Goal: Find specific page/section: Find specific page/section

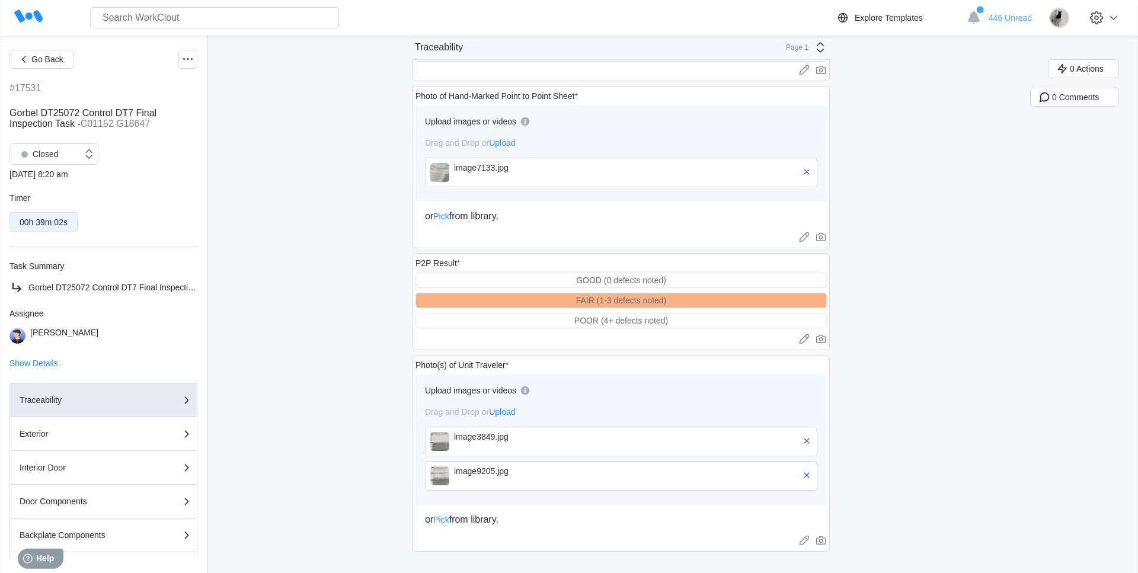
scroll to position [819, 0]
click at [471, 442] on div "image3849.jpg" at bounding box center [522, 441] width 136 height 19
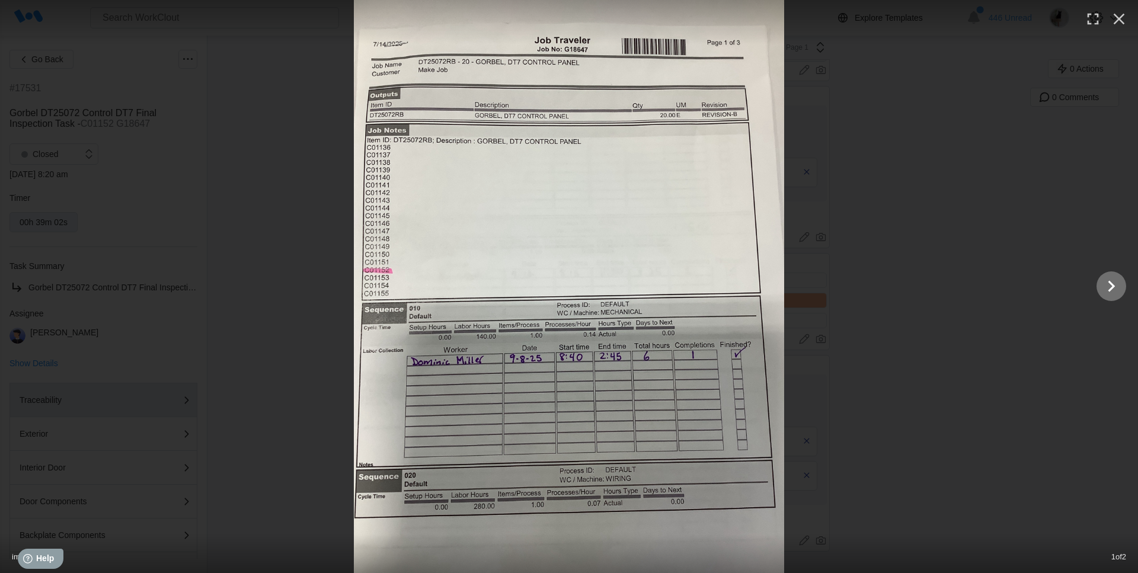
click at [1115, 277] on icon "Show slide 2 of 2" at bounding box center [1111, 286] width 23 height 28
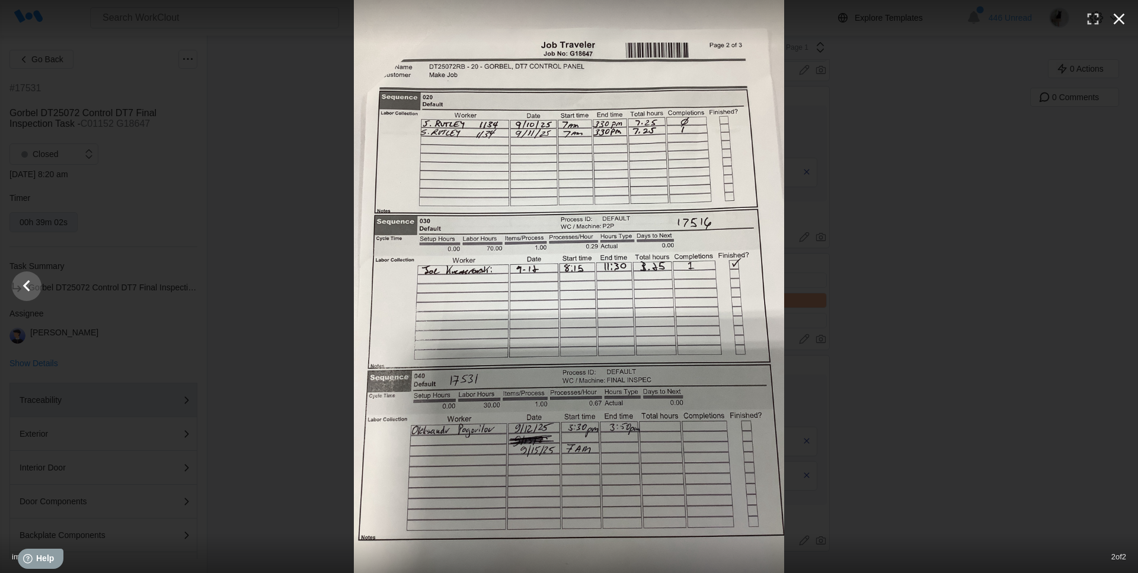
click at [1113, 17] on icon "button" at bounding box center [1119, 18] width 19 height 19
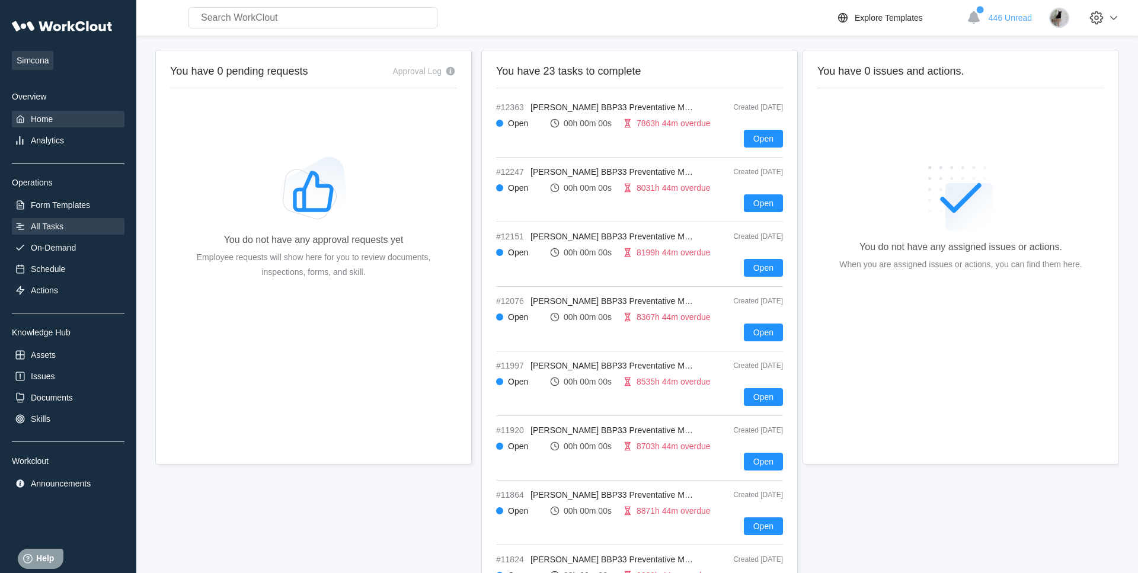
click at [54, 223] on div "All Tasks" at bounding box center [47, 226] width 33 height 9
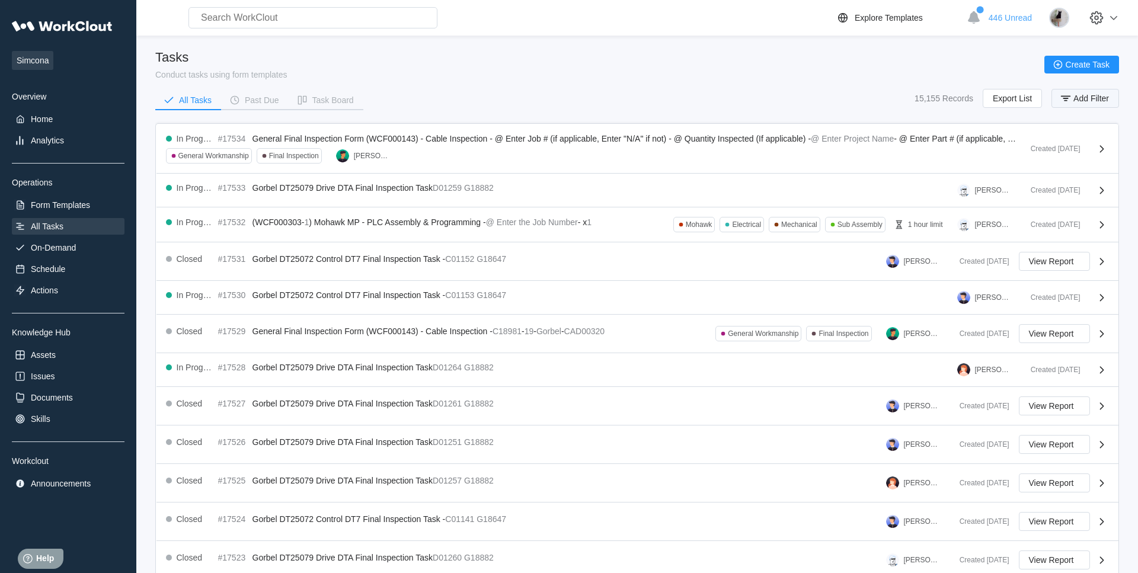
click at [394, 101] on span "Add Filter" at bounding box center [1091, 98] width 36 height 8
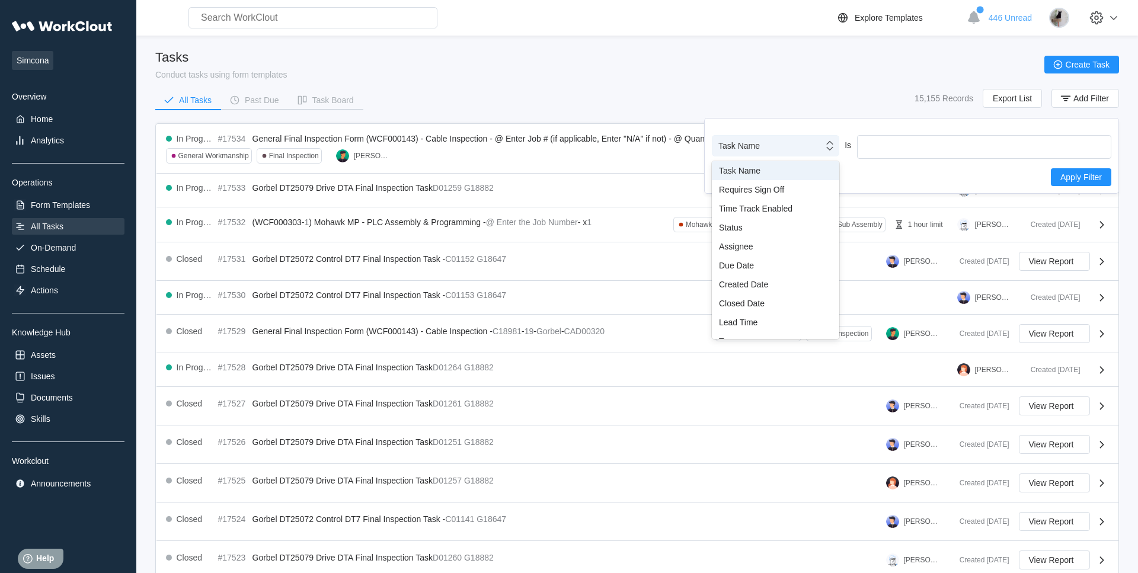
click at [394, 142] on div "Task Name" at bounding box center [767, 146] width 111 height 17
click at [394, 151] on input "text" at bounding box center [984, 147] width 254 height 24
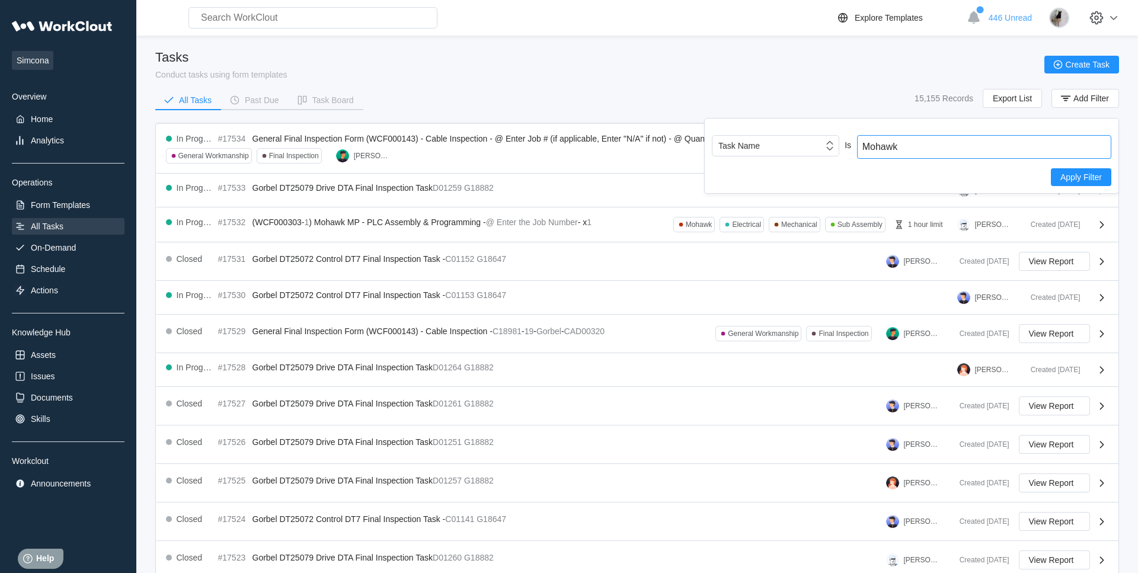
type input "Mohawk"
click at [394, 180] on span "Apply Filter" at bounding box center [1080, 177] width 41 height 8
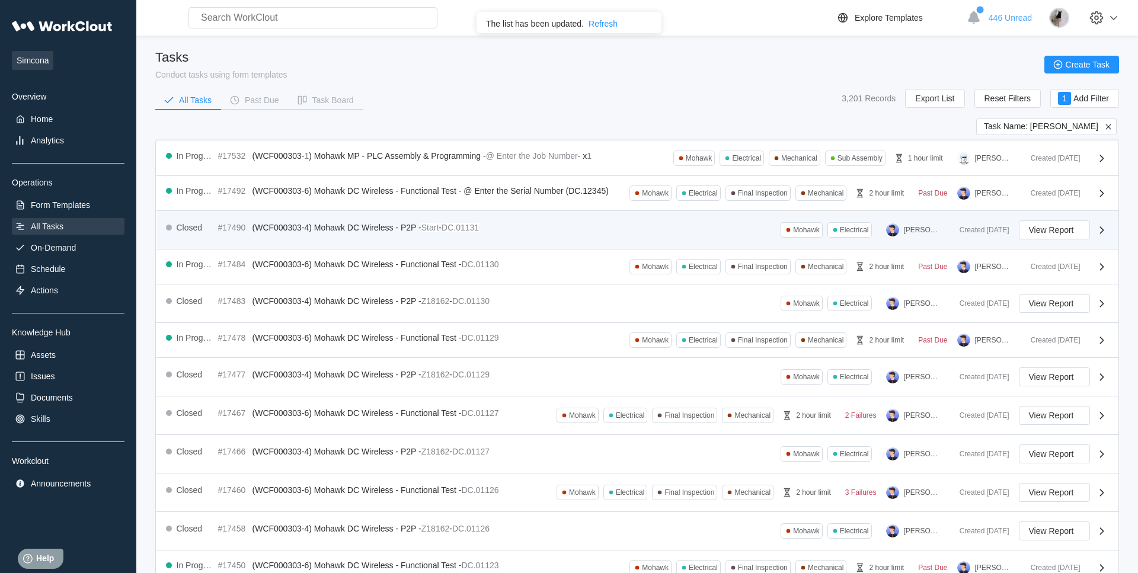
click at [394, 229] on div "Closed #17490 (WCF000303-4) Mohawk DC Wireless - P2P - Start - DC.01131 Mohawk …" at bounding box center [558, 230] width 784 height 19
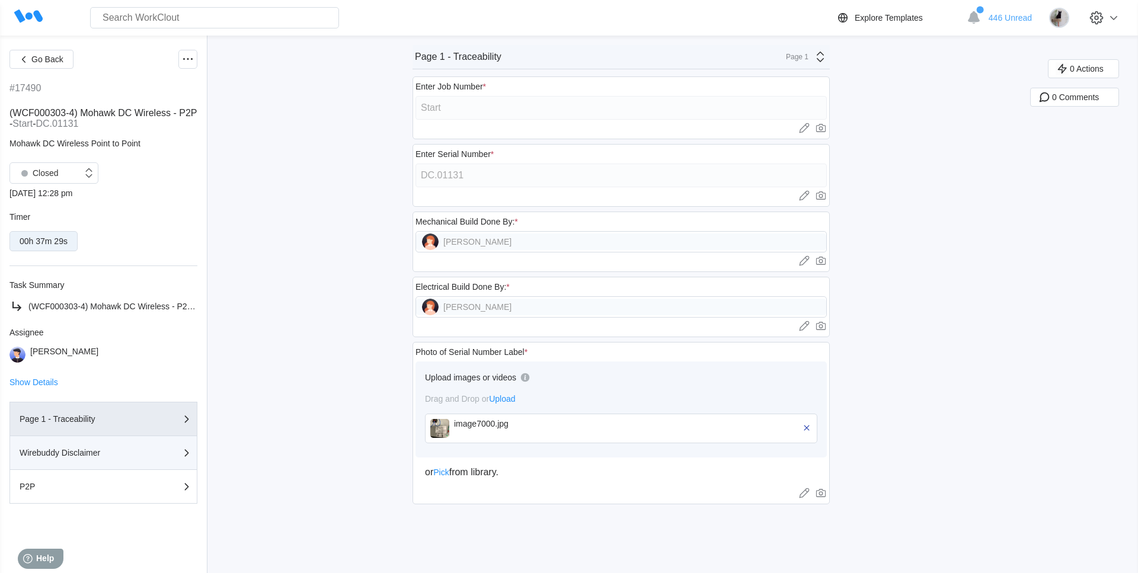
click at [103, 244] on div "Wirebuddy Disclaimer" at bounding box center [79, 453] width 119 height 8
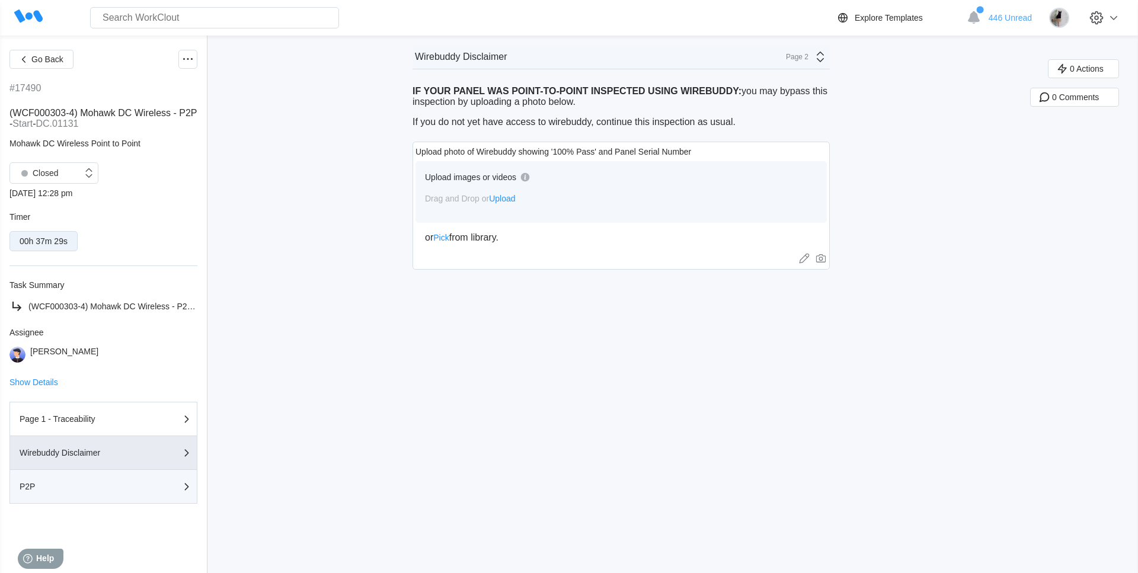
click at [126, 244] on div "P2P" at bounding box center [79, 486] width 119 height 8
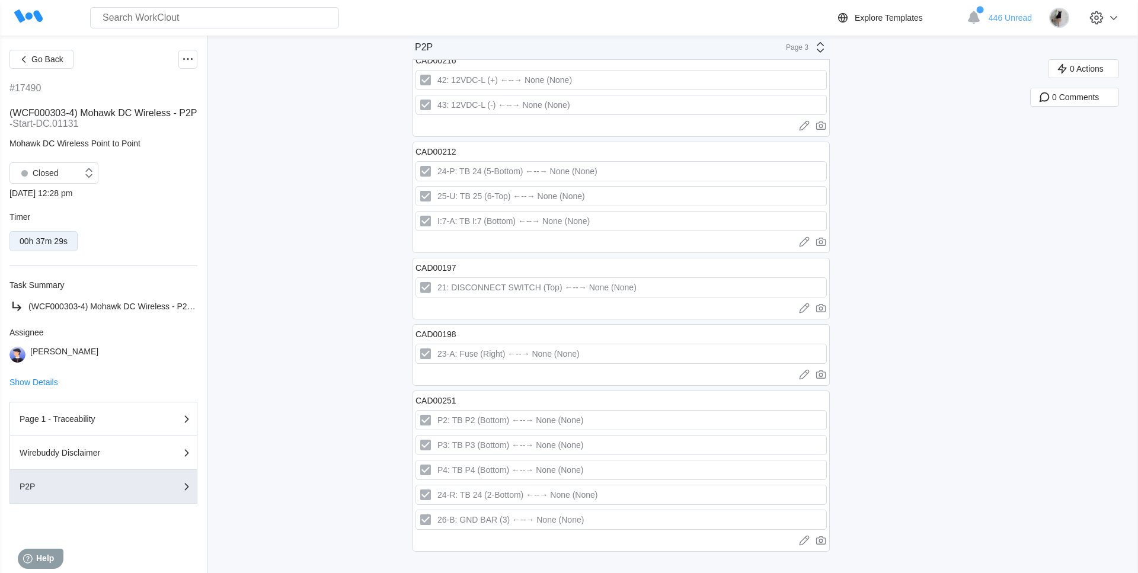
scroll to position [2488, 0]
click at [53, 244] on div "Wirebuddy Disclaimer" at bounding box center [104, 453] width 168 height 14
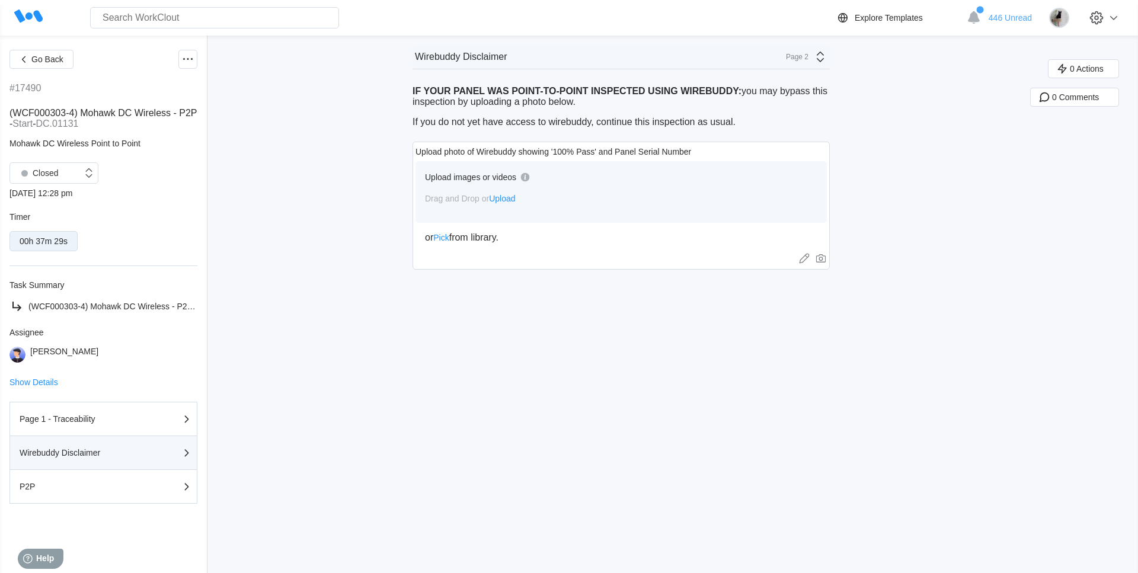
scroll to position [0, 0]
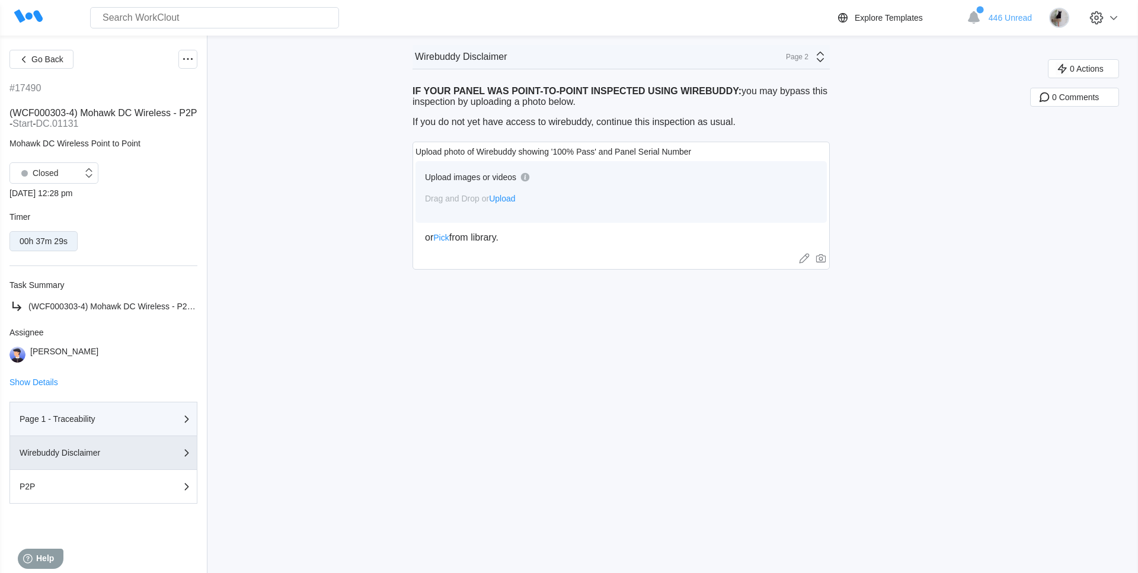
click at [111, 244] on button "Page 1 - Traceability" at bounding box center [103, 419] width 188 height 34
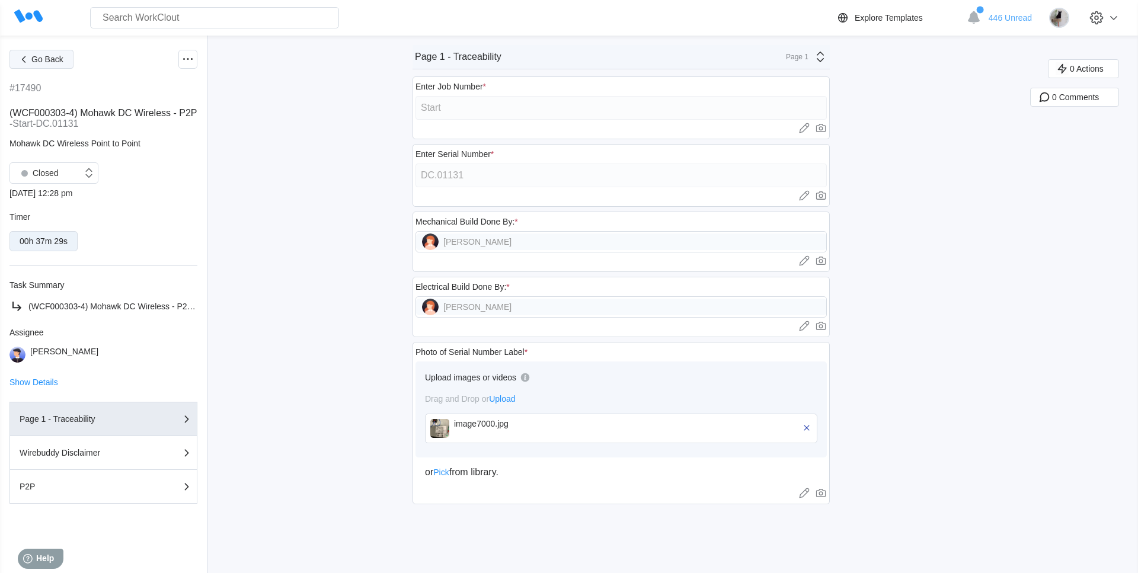
click at [23, 54] on icon "button" at bounding box center [23, 59] width 13 height 13
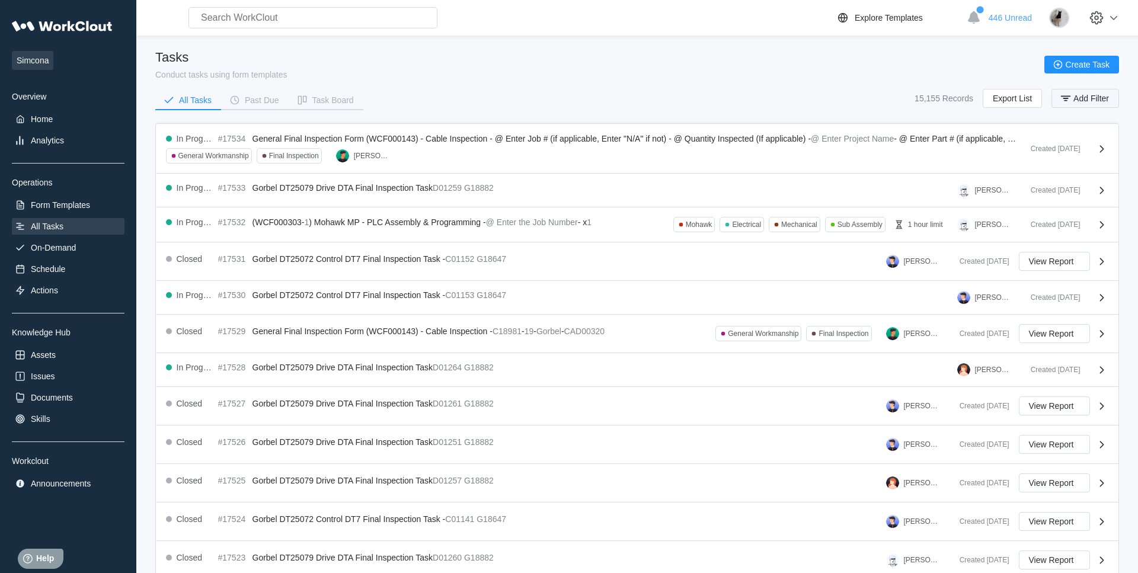
click at [394, 101] on span "Add Filter" at bounding box center [1091, 98] width 36 height 8
click at [394, 155] on input "text" at bounding box center [984, 147] width 254 height 24
type input "Mohawk"
click at [394, 177] on span "Apply Filter" at bounding box center [1080, 177] width 41 height 8
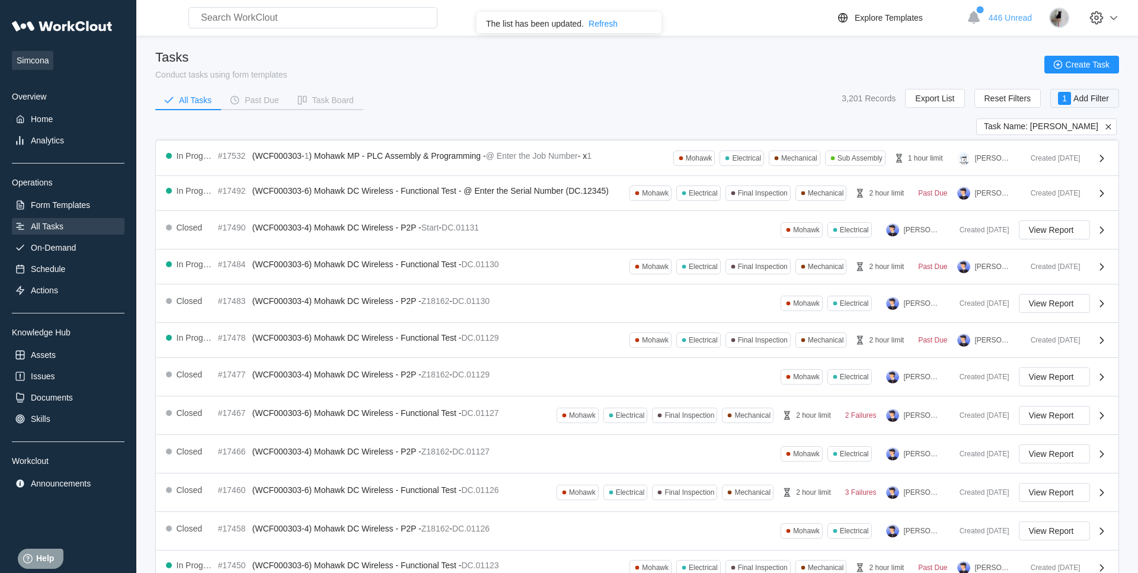
click at [394, 94] on span "Add Filter" at bounding box center [1091, 98] width 36 height 8
click at [394, 150] on input "Mohawk" at bounding box center [984, 147] width 254 height 24
type input "Functional Test"
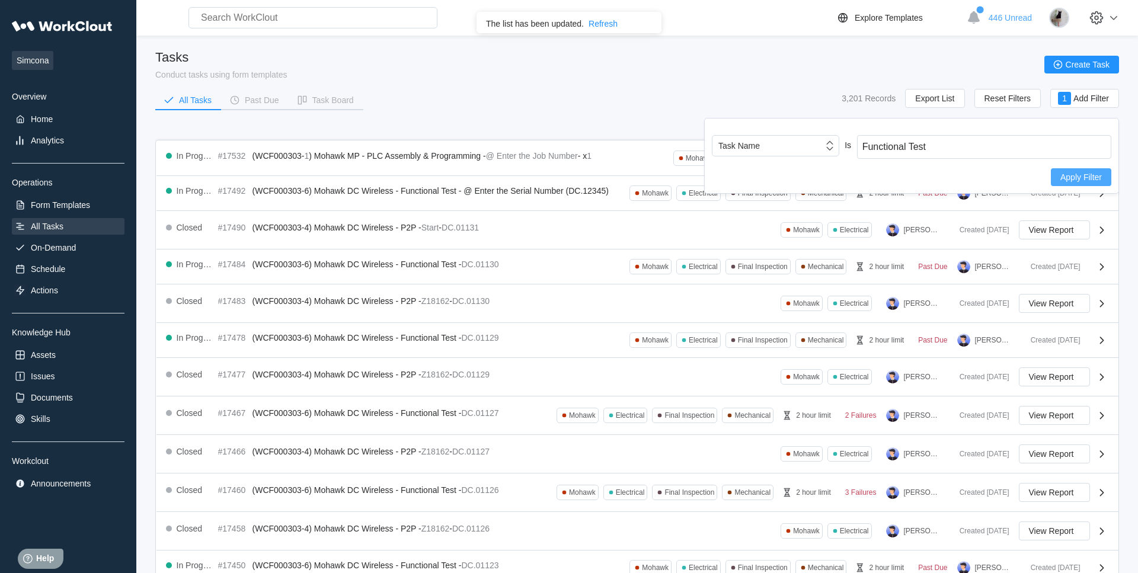
click at [394, 173] on span "Apply Filter" at bounding box center [1080, 177] width 41 height 8
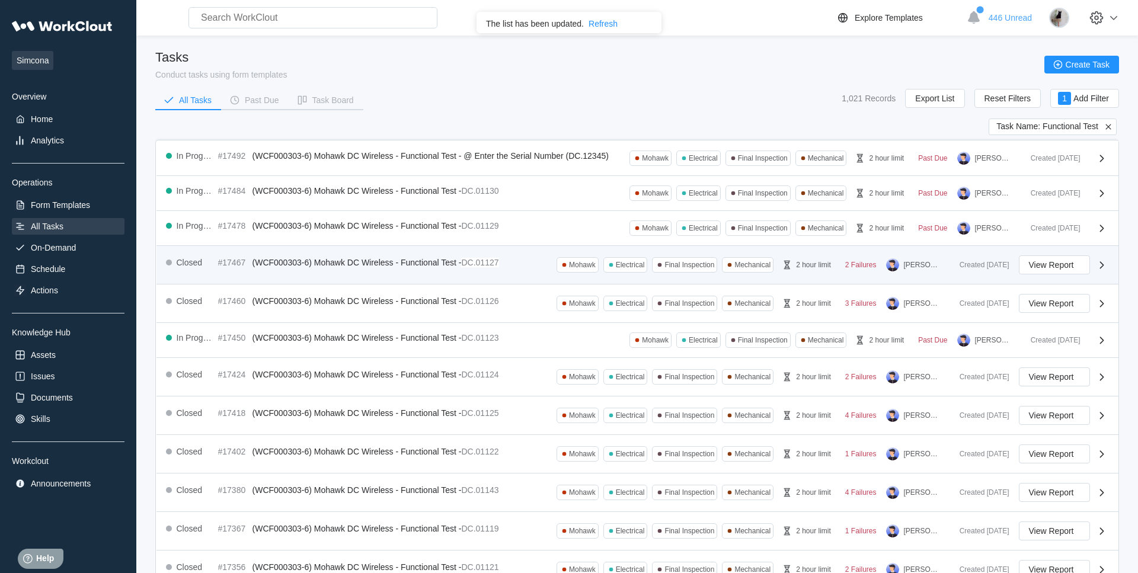
click at [305, 244] on span "(WCF000303-6) Mohawk DC Wireless - Functional Test -" at bounding box center [357, 262] width 209 height 9
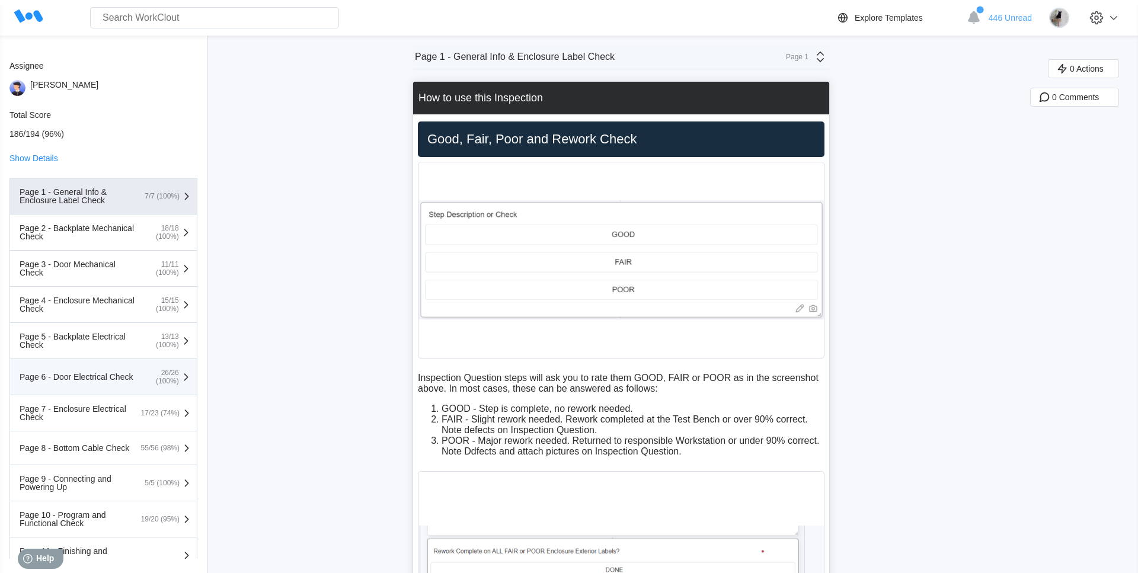
scroll to position [334, 0]
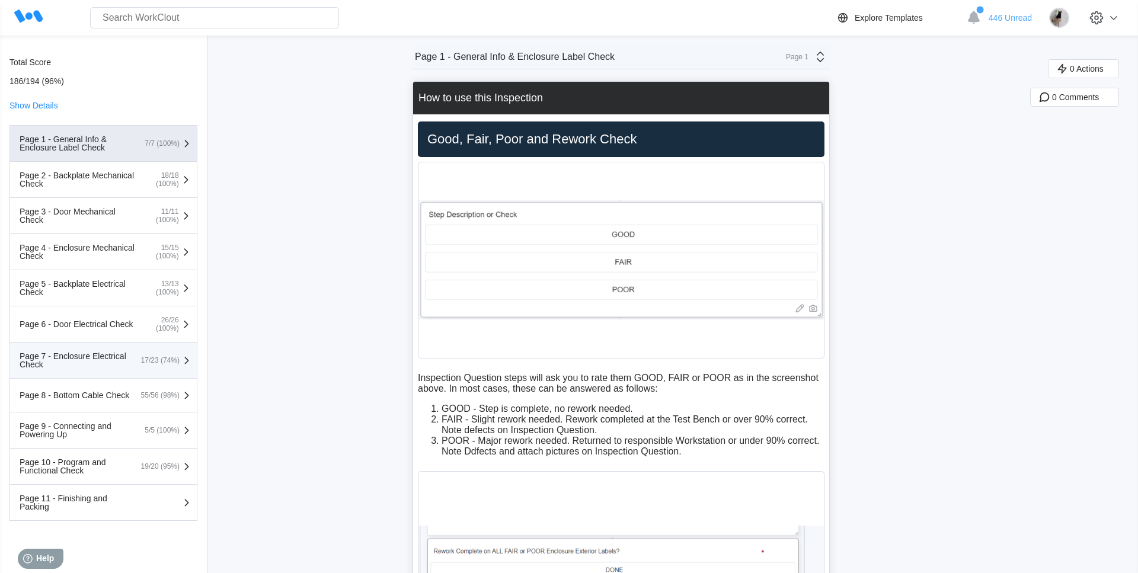
click at [178, 244] on div "17/23 (74%)" at bounding box center [162, 360] width 49 height 14
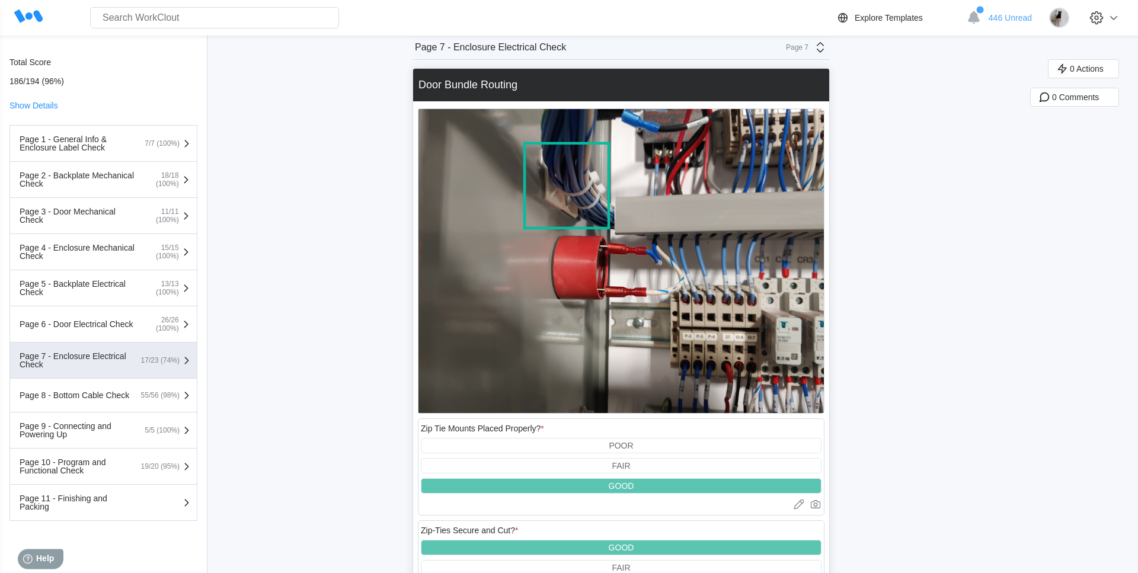
scroll to position [0, 0]
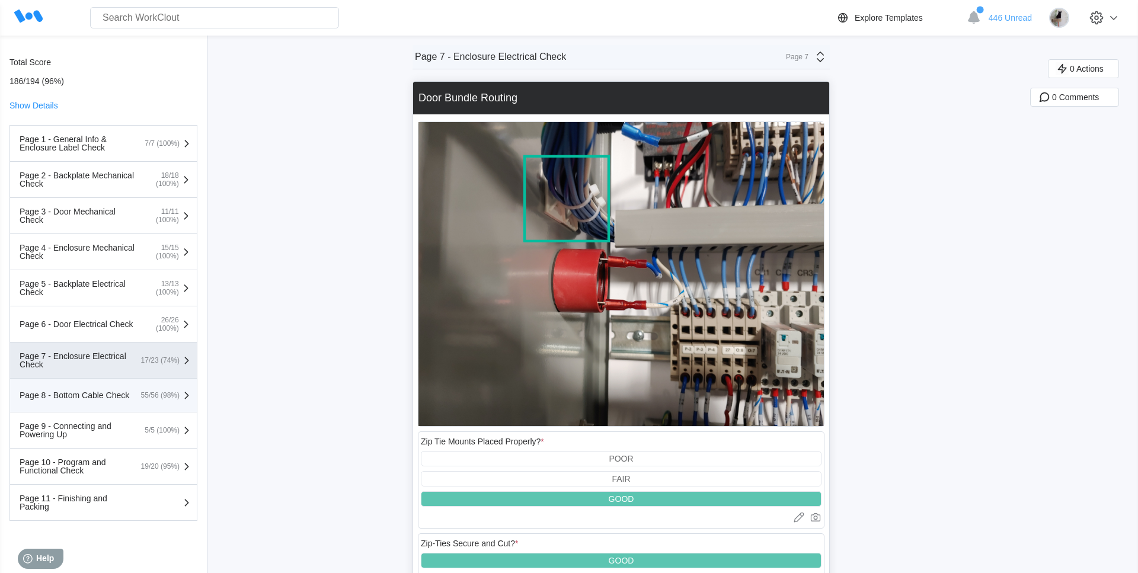
click at [99, 244] on div "Page 8 - Bottom Cable Check" at bounding box center [79, 395] width 119 height 8
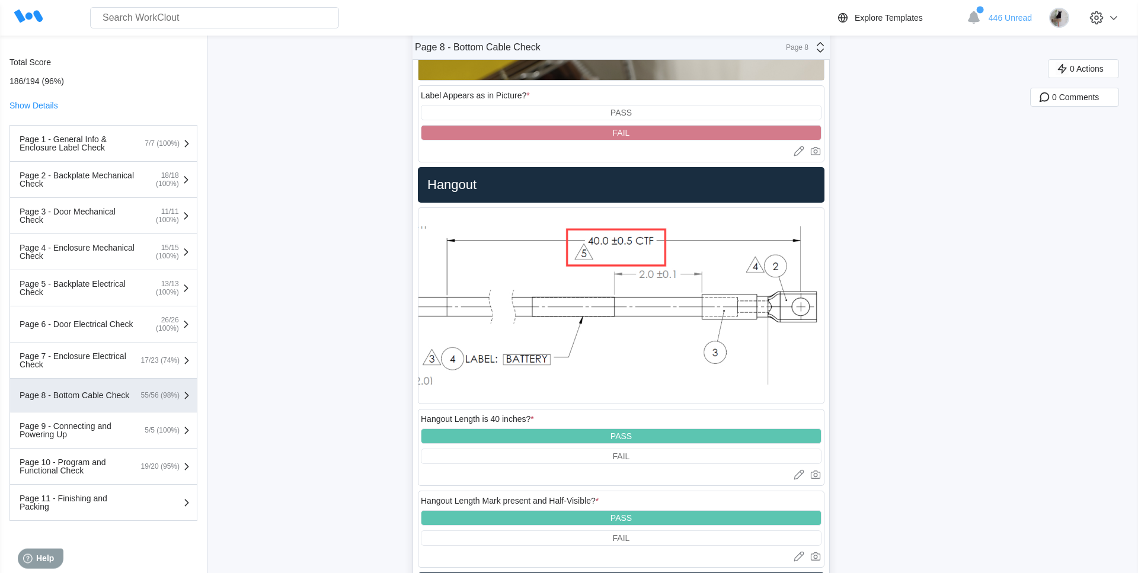
scroll to position [10278, 0]
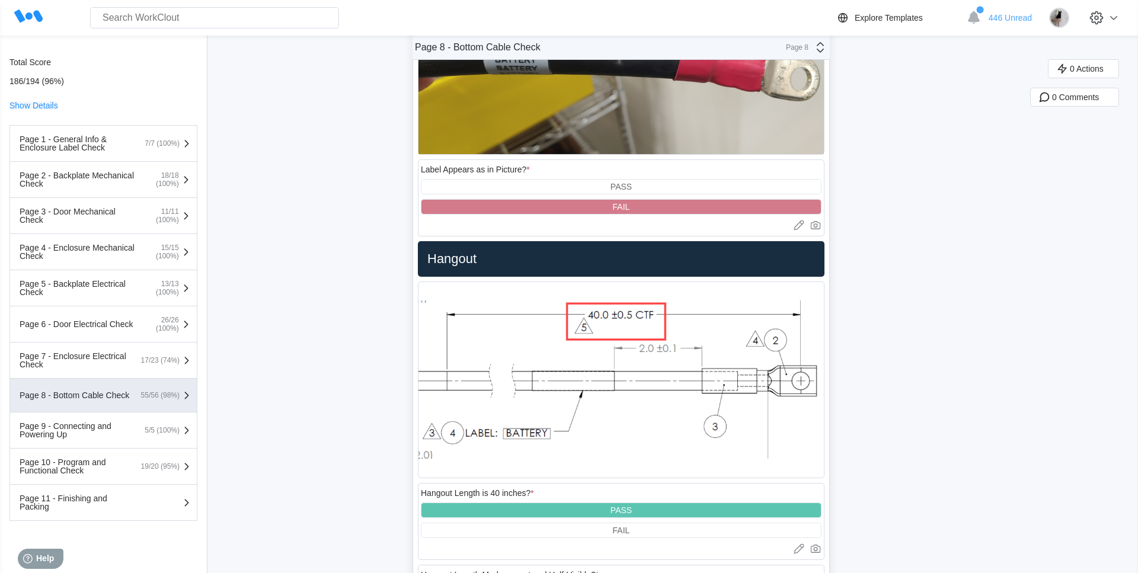
click at [46, 104] on span "Show Details" at bounding box center [33, 105] width 49 height 8
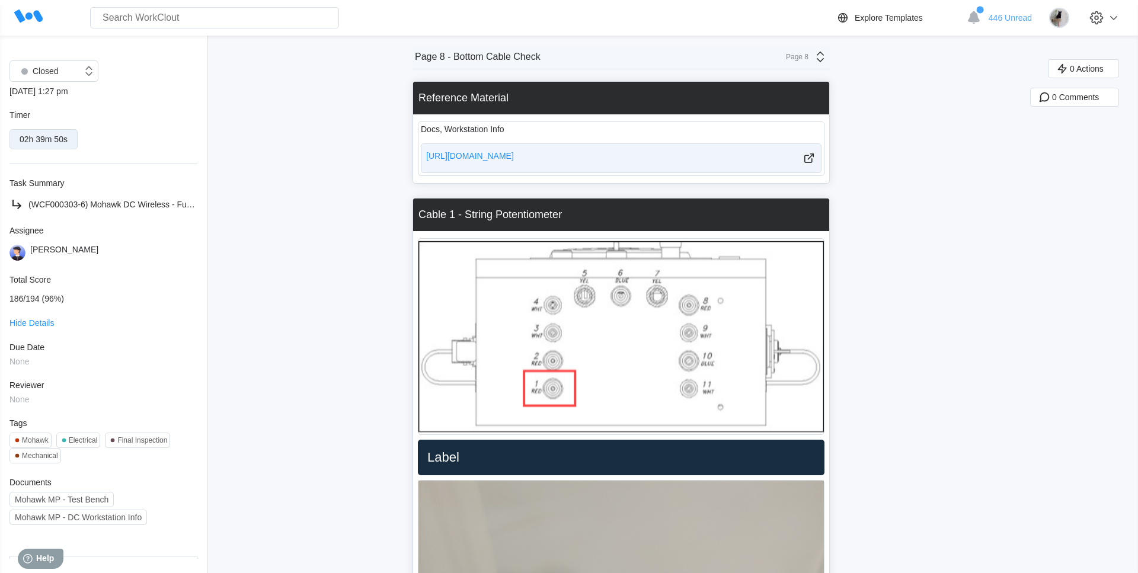
scroll to position [0, 0]
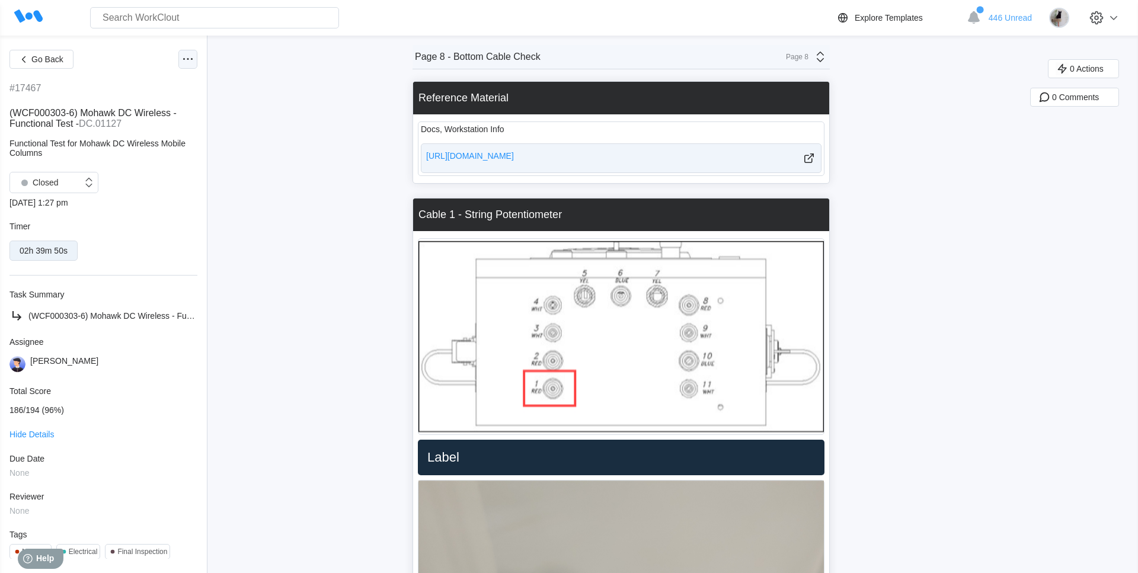
click at [178, 63] on div at bounding box center [187, 59] width 19 height 19
click at [134, 176] on div "View Report" at bounding box center [125, 173] width 45 height 9
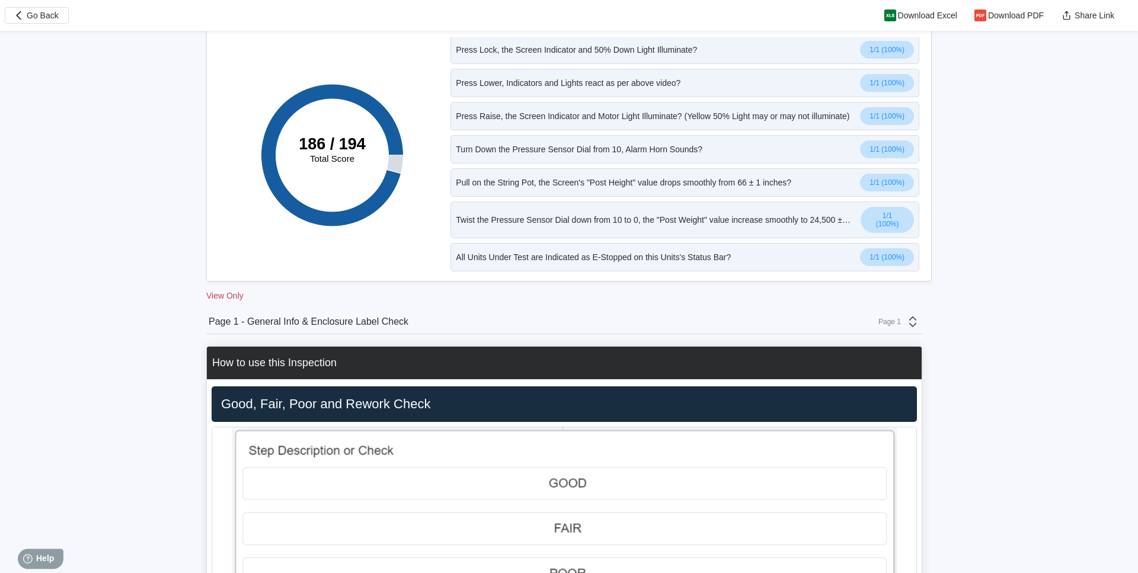
scroll to position [605, 0]
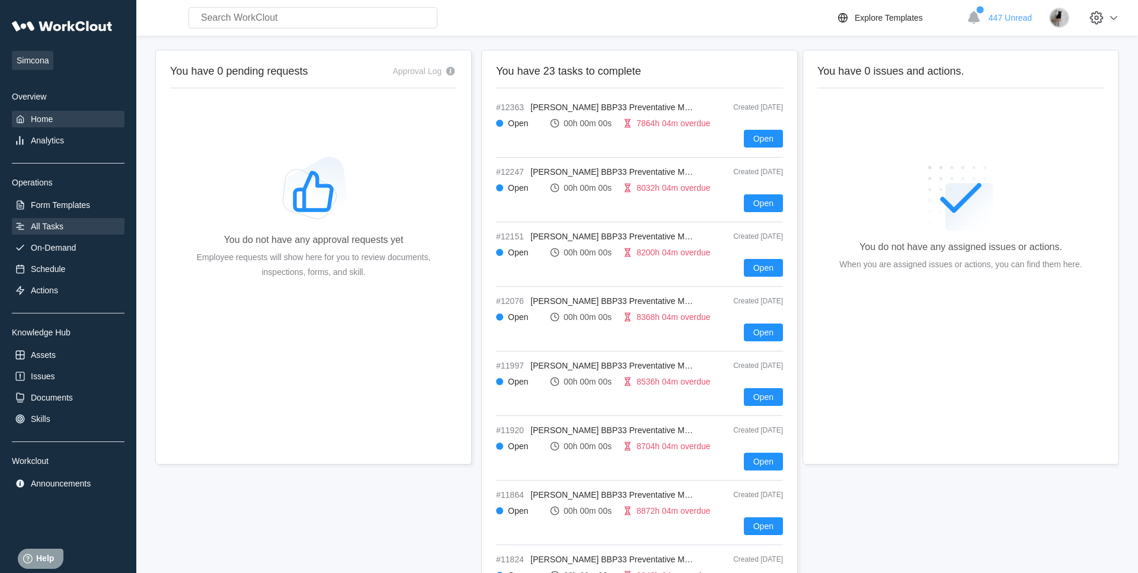
click at [79, 221] on div "All Tasks" at bounding box center [68, 226] width 113 height 17
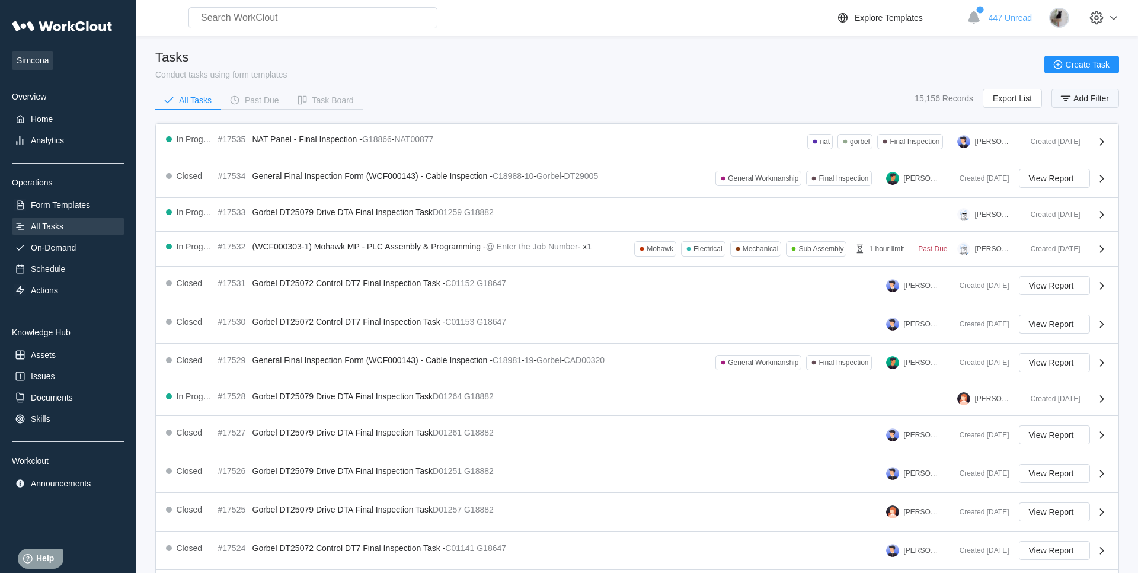
click at [1082, 100] on span "Add Filter" at bounding box center [1091, 98] width 36 height 8
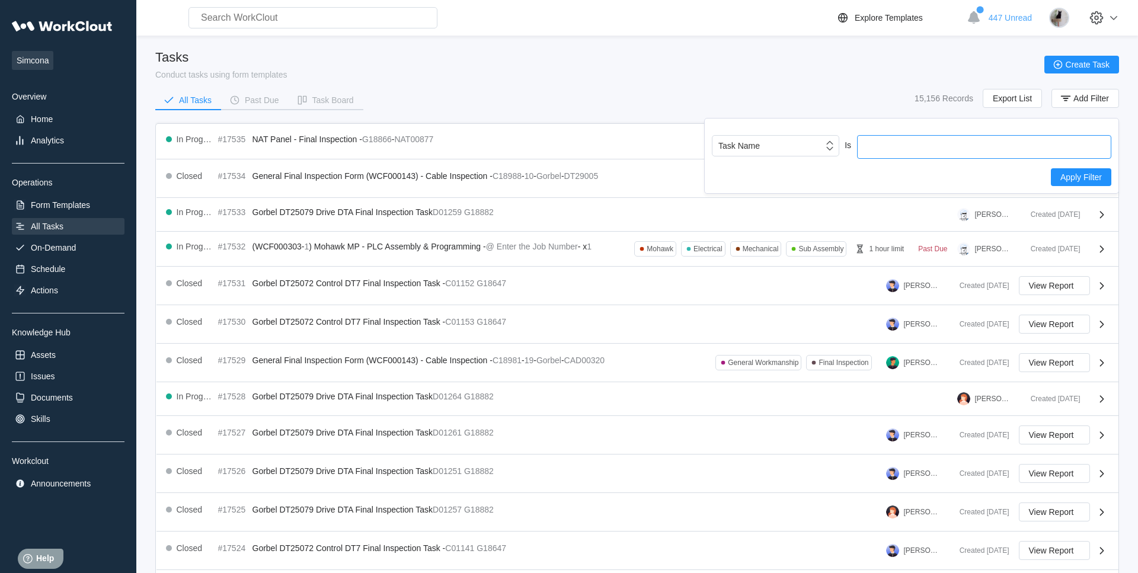
click at [881, 137] on input "text" at bounding box center [984, 147] width 254 height 24
type input "Start"
click at [1092, 176] on span "Apply Filter" at bounding box center [1080, 177] width 41 height 8
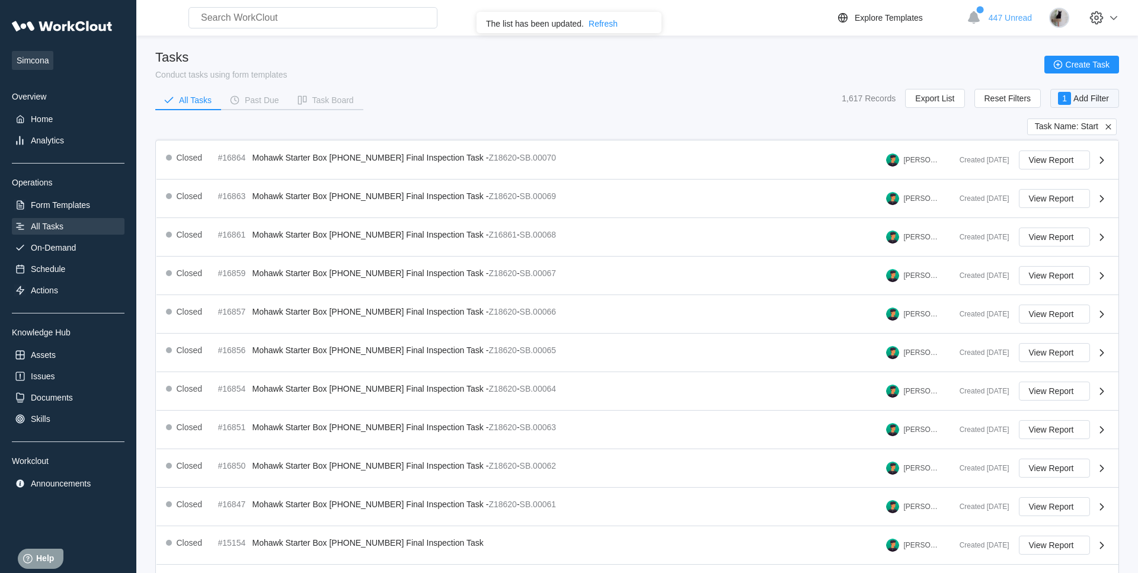
click at [1095, 100] on span "Add Filter" at bounding box center [1091, 98] width 36 height 8
click at [1000, 150] on input "Start" at bounding box center [984, 147] width 254 height 24
click at [982, 150] on input "Functional Test" at bounding box center [984, 147] width 254 height 24
type input "Mohawk"
click at [1089, 177] on span "Apply Filter" at bounding box center [1080, 177] width 41 height 8
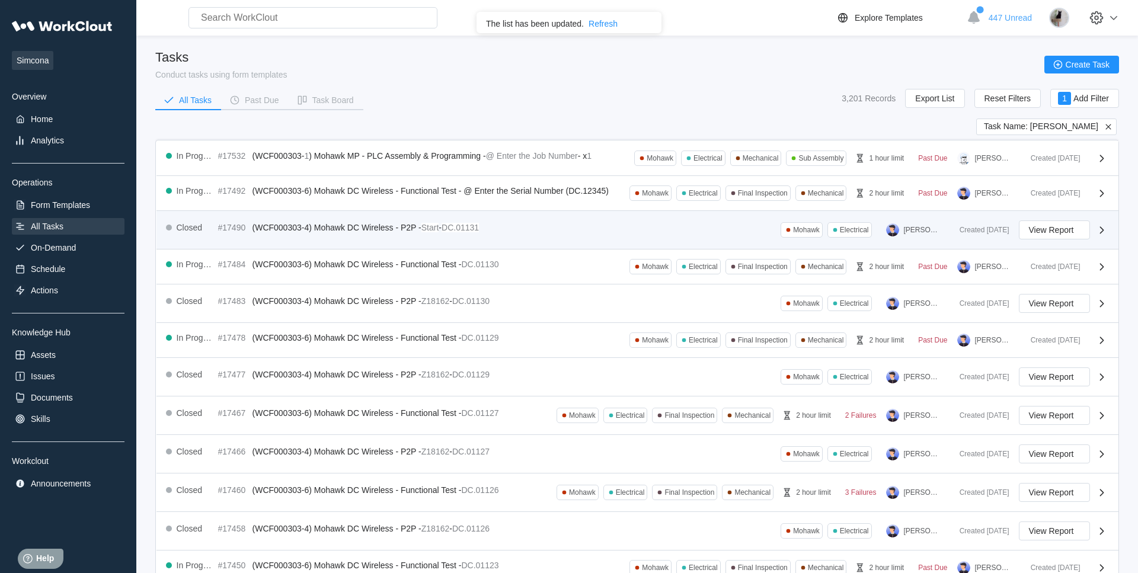
click at [255, 225] on span "(WCF000303-4) Mohawk DC Wireless - P2P -" at bounding box center [337, 227] width 169 height 9
